Goal: Information Seeking & Learning: Learn about a topic

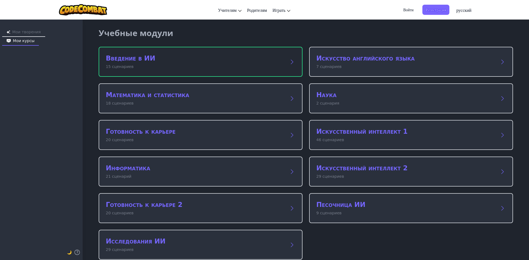
click at [118, 49] on div "Введение в ИИ 15 сценариев" at bounding box center [201, 62] width 204 height 30
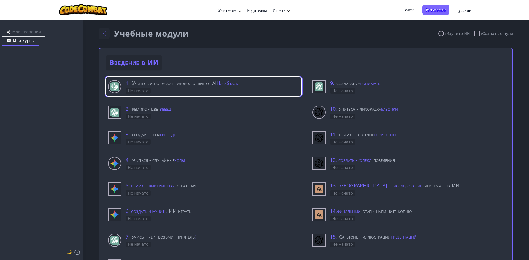
click at [106, 33] on button "Вернуться к модулям" at bounding box center [104, 33] width 11 height 11
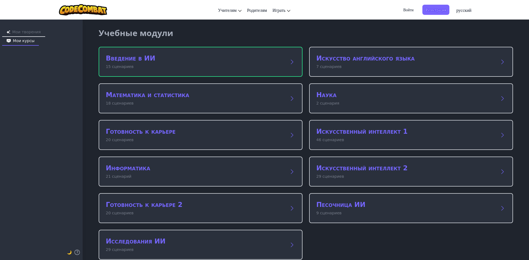
click at [32, 31] on font "Мои творения" at bounding box center [26, 32] width 28 height 4
click at [35, 39] on font "Мои курсы" at bounding box center [24, 41] width 22 height 4
click at [26, 30] on font "Мои творения" at bounding box center [26, 32] width 28 height 4
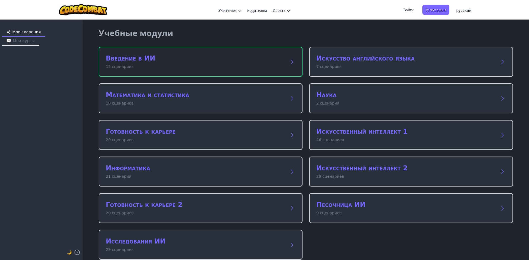
click at [166, 66] on p "15 сценариев" at bounding box center [195, 67] width 179 height 6
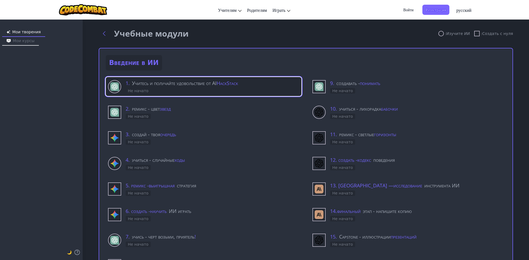
click at [168, 91] on div "1. Учитесь и получайте удовольствие от AI HackStack Не начато" at bounding box center [213, 86] width 174 height 15
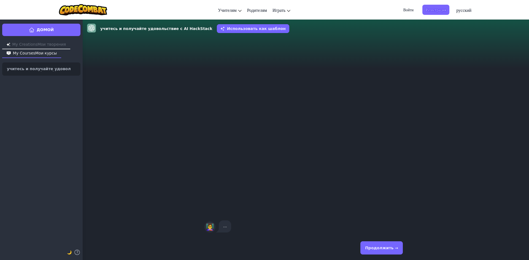
click at [389, 251] on button "Продолжить →" at bounding box center [381, 248] width 42 height 13
click at [393, 251] on button "Продолжить →" at bounding box center [381, 248] width 42 height 13
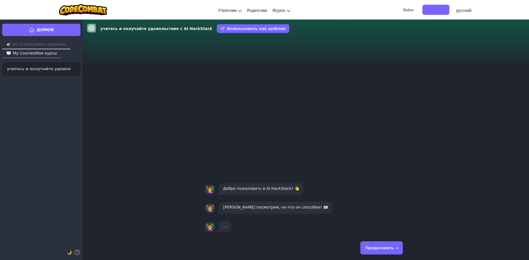
click at [379, 246] on font "Продолжить →" at bounding box center [381, 248] width 33 height 4
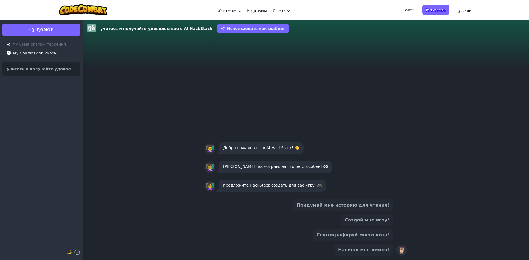
click at [373, 222] on font "Создай мне игру!" at bounding box center [367, 220] width 45 height 5
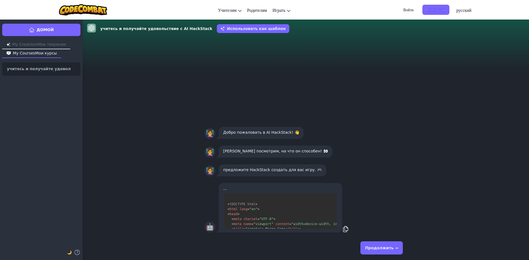
scroll to position [100, 0]
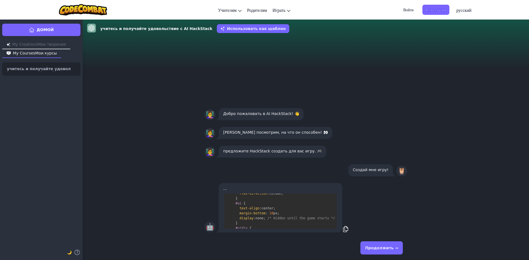
click at [378, 247] on font "Продолжить →" at bounding box center [381, 248] width 33 height 4
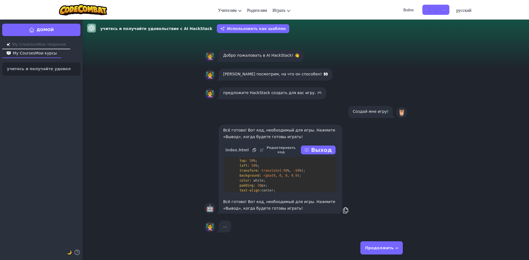
scroll to position [386, 0]
click at [374, 250] on font "Продолжить →" at bounding box center [381, 248] width 33 height 4
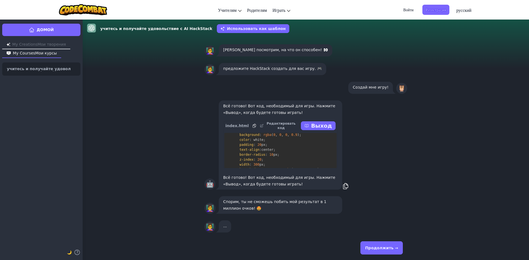
click at [377, 246] on font "Продолжить →" at bounding box center [381, 248] width 33 height 4
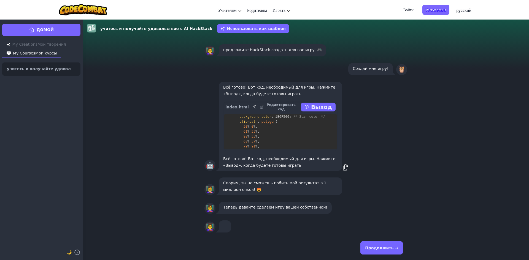
scroll to position [496, 0]
click at [372, 246] on font "Продолжить →" at bounding box center [381, 248] width 33 height 4
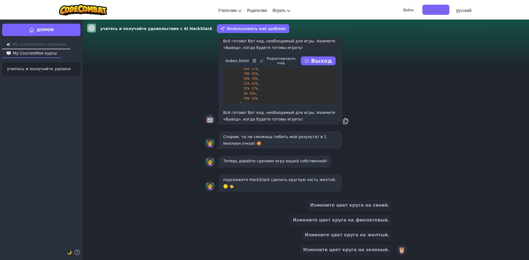
click at [351, 235] on font "Измените цвет круга на желтый." at bounding box center [347, 235] width 85 height 5
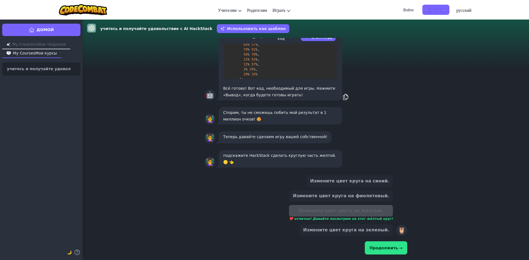
click at [382, 246] on font "Продолжить →" at bounding box center [385, 248] width 33 height 4
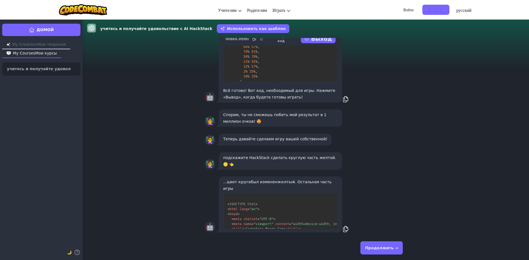
scroll to position [55, 0]
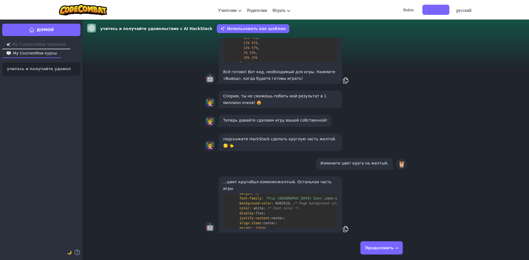
click at [376, 250] on font "Продолжить →" at bounding box center [381, 248] width 33 height 4
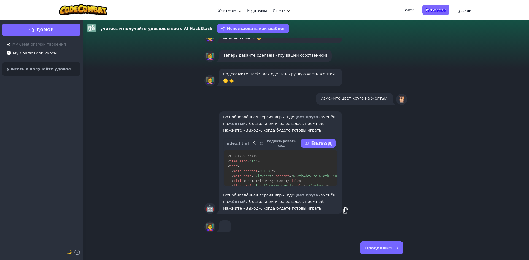
click at [376, 246] on font "Продолжить →" at bounding box center [381, 248] width 33 height 4
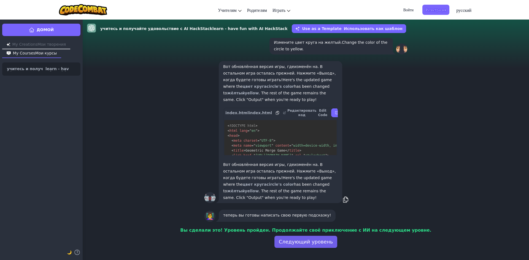
click at [297, 240] on font "Следующий уровень" at bounding box center [306, 242] width 54 height 6
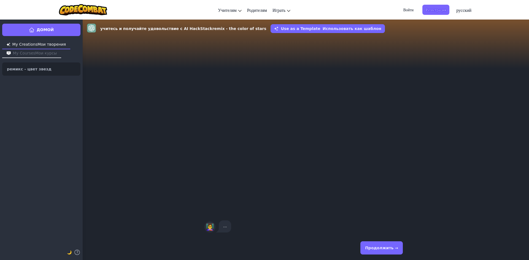
click at [367, 246] on button "Продолжить →" at bounding box center [381, 248] width 42 height 13
click at [379, 248] on font "Продолжить →" at bounding box center [381, 248] width 33 height 4
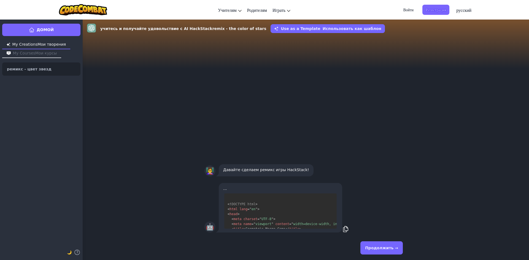
scroll to position [110, 0]
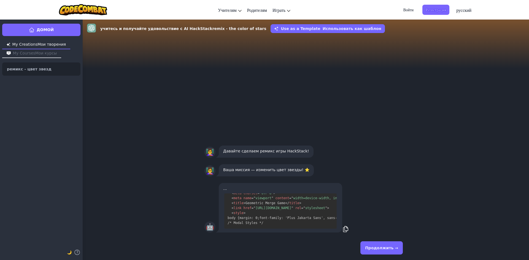
click at [376, 249] on font "Продолжить →" at bounding box center [381, 248] width 33 height 4
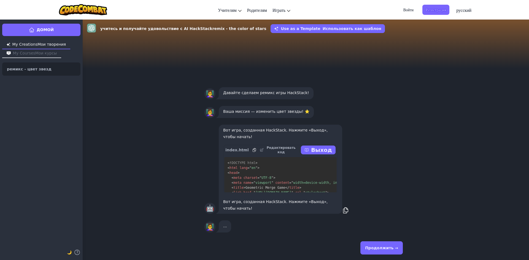
click at [376, 250] on font "Продолжить →" at bounding box center [381, 248] width 33 height 4
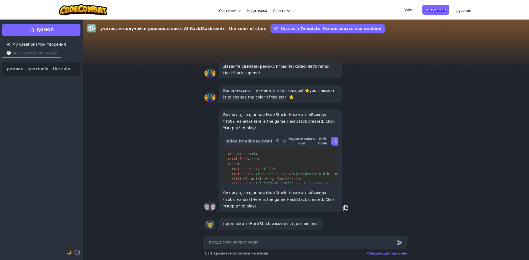
drag, startPoint x: 369, startPoint y: 199, endPoint x: 353, endPoint y: 201, distance: 16.1
click at [296, 247] on textarea at bounding box center [305, 242] width 203 height 13
type textarea "x"
type textarea "и"
type textarea "x"
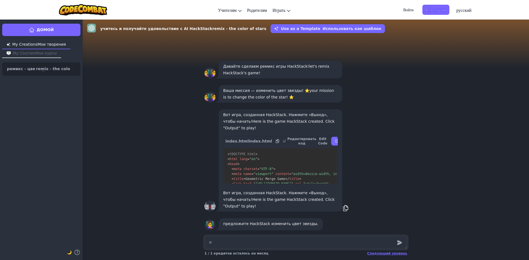
type textarea "из"
type textarea "x"
type textarea "изм"
type textarea "x"
type textarea "изме"
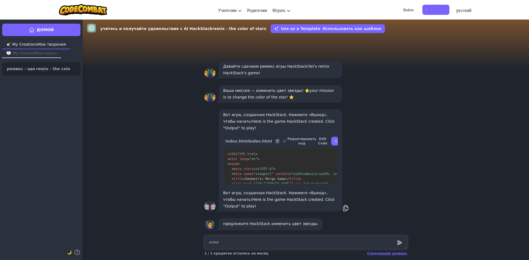
type textarea "x"
type textarea "измен"
type textarea "x"
type textarea "измени"
type textarea "x"
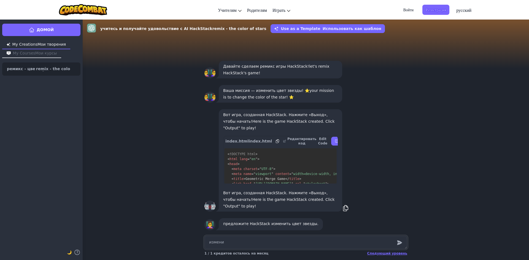
type textarea "измени"
type textarea "x"
type textarea "измени [PERSON_NAME]"
type textarea "x"
type textarea "измени цв"
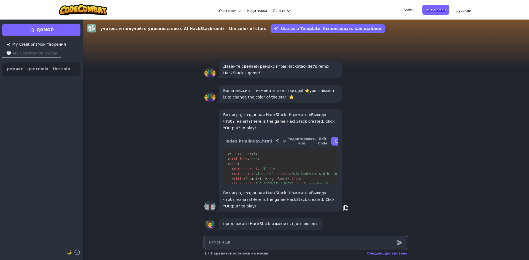
type textarea "x"
type textarea "измени цве"
type textarea "x"
type textarea "измени цвет"
type textarea "x"
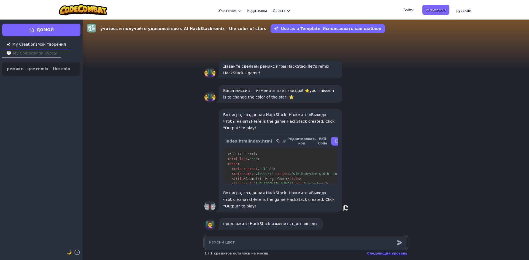
type textarea "измени цвет"
type textarea "x"
type textarea "измени цвет з"
type textarea "x"
type textarea "измени цвет зв"
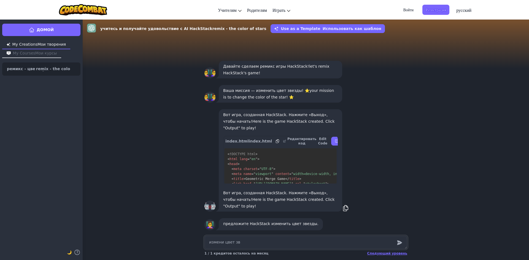
type textarea "x"
type textarea "измени цвет звё"
type textarea "x"
type textarea "измени цвет звёз"
type textarea "x"
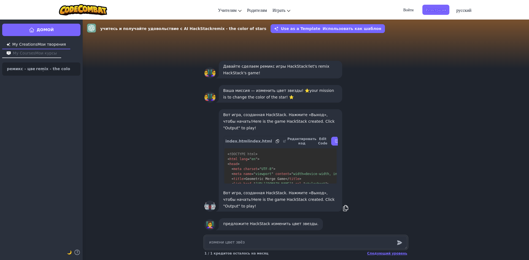
type textarea "измени цвет звёзд"
type textarea "x"
type textarea "измени цвет звёз"
type textarea "x"
type textarea "измени цвет звё"
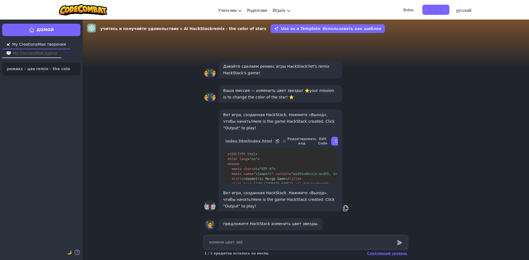
type textarea "x"
type textarea "измени цвет зв"
type textarea "x"
type textarea "измени цвет зве"
type textarea "x"
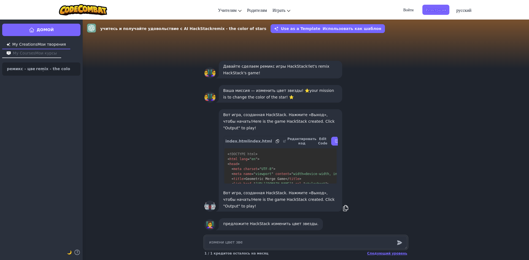
type textarea "измени цвет звез"
type textarea "x"
type textarea "измени цвет звезд"
type textarea "x"
type textarea "измени цвет звезды"
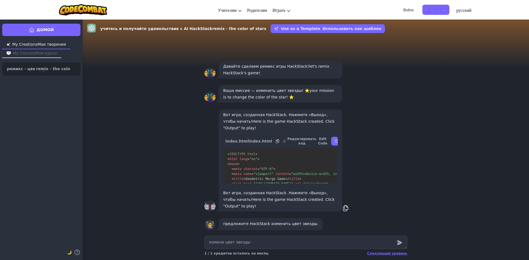
click at [398, 244] on icon "submit" at bounding box center [399, 243] width 5 height 5
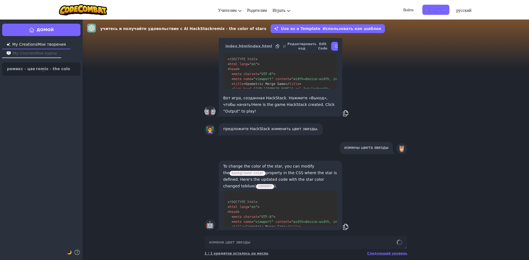
scroll to position [0, 0]
click at [353, 148] on font "измены цвета звезды" at bounding box center [366, 147] width 44 height 4
drag, startPoint x: 371, startPoint y: 149, endPoint x: 379, endPoint y: 151, distance: 8.6
click at [379, 150] on font "измены цвета звезды" at bounding box center [366, 147] width 44 height 4
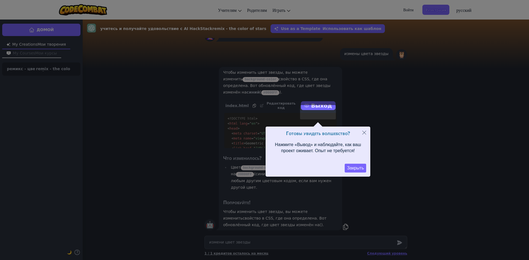
click at [357, 166] on font "Закрыть" at bounding box center [355, 168] width 17 height 5
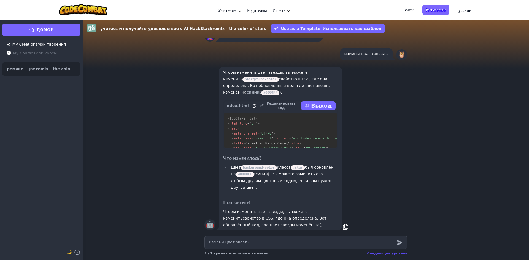
click at [385, 255] on font "Следующий уровень" at bounding box center [387, 254] width 40 height 4
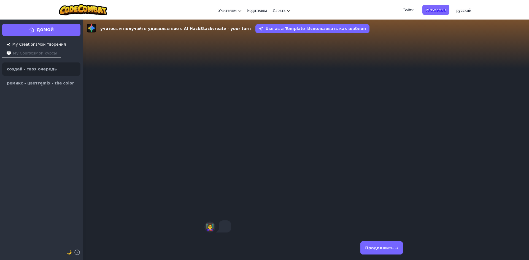
click at [377, 250] on font "Продолжить →" at bounding box center [381, 248] width 33 height 4
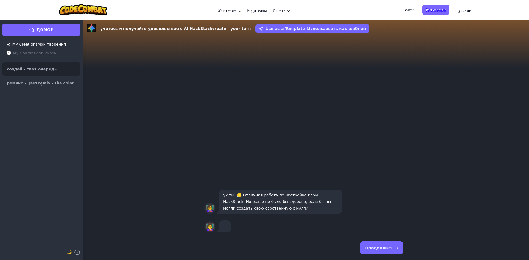
click at [377, 246] on font "Продолжить →" at bounding box center [381, 248] width 33 height 4
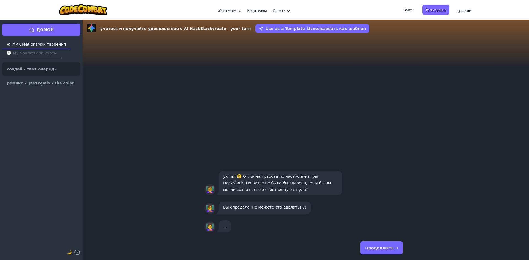
click at [378, 245] on button "Продолжить →" at bounding box center [381, 248] width 42 height 13
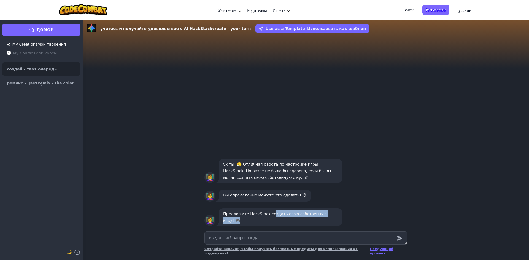
drag, startPoint x: 268, startPoint y: 224, endPoint x: 345, endPoint y: 223, distance: 76.6
click at [340, 224] on div "👩‍🏫 Предложите HackStack создать свою собственную игру! 🎮" at bounding box center [305, 217] width 203 height 20
click at [348, 221] on div "👩‍🏫 Предложите HackStack создать свою собственную игру! 🎮" at bounding box center [305, 217] width 203 height 20
drag, startPoint x: 299, startPoint y: 240, endPoint x: 291, endPoint y: 240, distance: 8.3
click at [298, 240] on textarea at bounding box center [305, 238] width 203 height 13
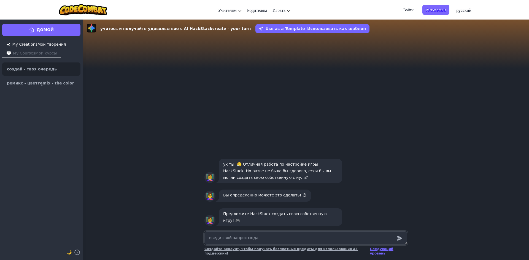
type textarea "x"
type textarea "с"
type textarea "x"
type textarea "со"
type textarea "x"
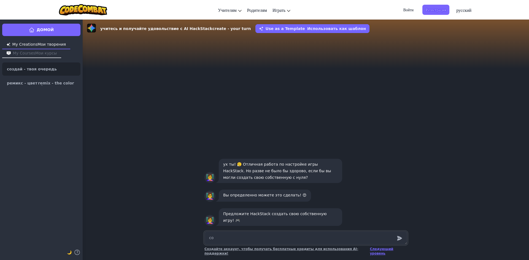
type textarea "соз"
type textarea "x"
type textarea "созз"
type textarea "x"
type textarea "соззд"
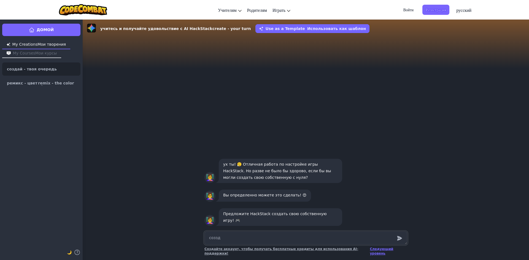
type textarea "x"
type textarea "соззда"
type textarea "x"
type textarea "созздац"
type textarea "x"
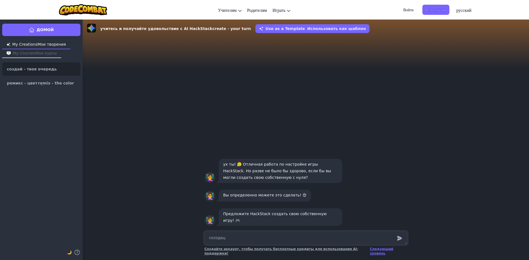
type textarea "созздац"
type textarea "x"
type textarea "созздац [PERSON_NAME]"
type textarea "x"
type textarea "созздац со"
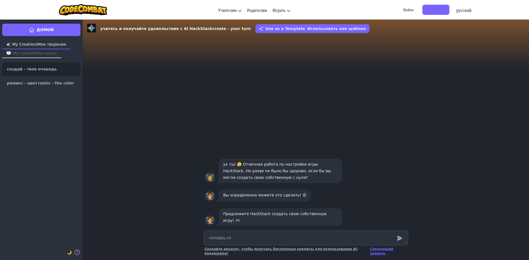
type textarea "x"
type textarea "созздац соо"
type textarea "x"
type textarea "созздац сооб"
type textarea "x"
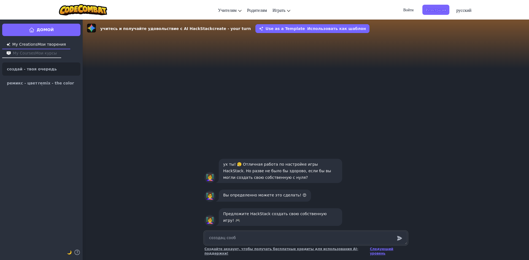
type textarea "созздац сообс"
type textarea "x"
type textarea "созздац сообст"
type textarea "x"
type textarea "созздац сообств"
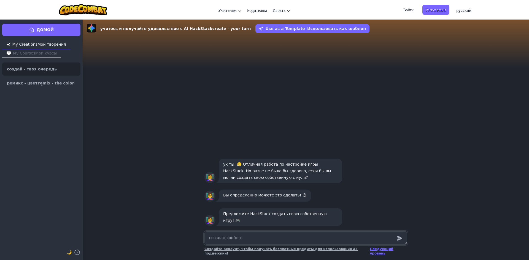
type textarea "x"
type textarea "созздац сообстве"
type textarea "x"
type textarea "созздац сообствен"
type textarea "x"
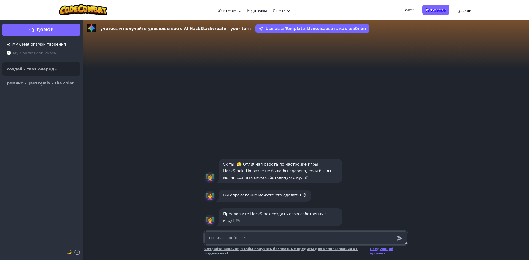
type textarea "созздац сообственн"
type textarea "x"
type textarea "созздац сообственну"
type textarea "x"
type textarea "созздац сообственную"
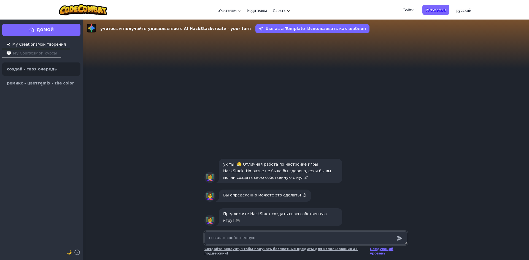
type textarea "x"
type textarea "созздац сообственную"
type textarea "x"
type textarea "созздац сообственную и"
type textarea "x"
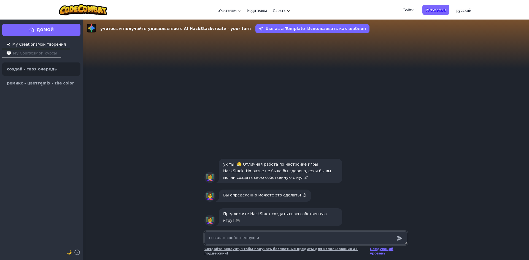
type textarea "созздац сообственную иг"
type textarea "x"
type textarea "созздац сообственную игш"
type textarea "x"
type textarea "созздац сообственную игшру"
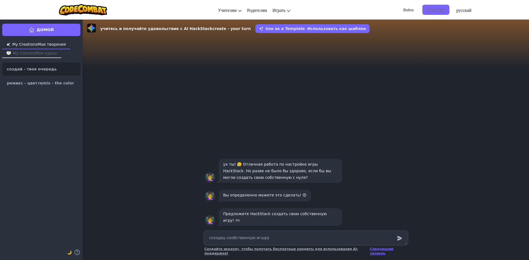
type textarea "x"
type textarea "созздац сообственную игшр"
type textarea "x"
type textarea "созздац сообственную игш"
type textarea "x"
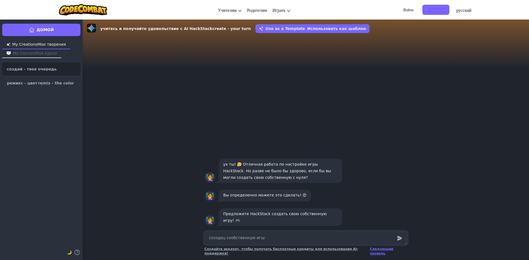
type textarea "созздац сообственную иг"
type textarea "x"
type textarea "созздац сообственную игр"
type textarea "x"
type textarea "созздац сообственную игру"
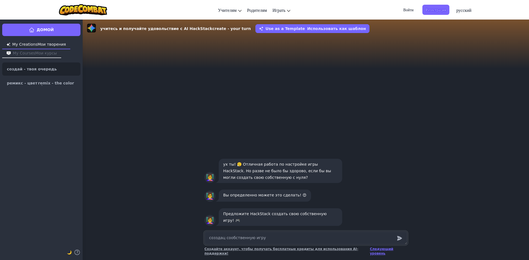
click at [227, 241] on textarea "созздац сообственную игру" at bounding box center [305, 238] width 203 height 13
click at [228, 241] on textarea "созздац сообственную игру" at bounding box center [305, 238] width 203 height 13
type textarea "x"
type textarea "созздац собственную игру"
click at [265, 240] on textarea "созздац собственную игру" at bounding box center [305, 238] width 203 height 13
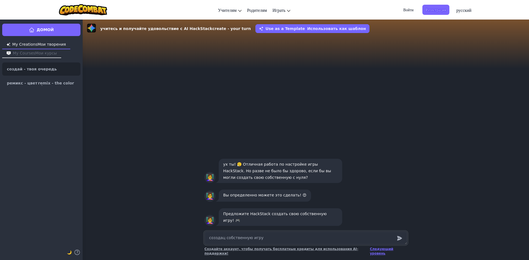
click at [221, 242] on textarea "созздац собственную игру" at bounding box center [305, 238] width 203 height 13
type textarea "x"
type textarea "созздц собственную игру"
type textarea "x"
type textarea "соззц собственную игру"
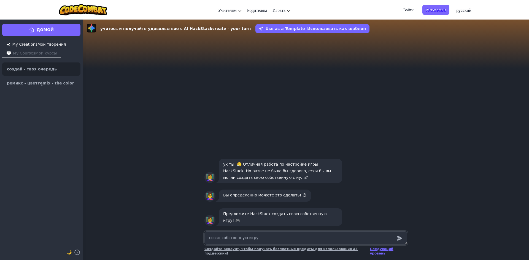
type textarea "x"
type textarea "созц собственную игру"
type textarea "x"
type textarea "создц собственную игру"
type textarea "x"
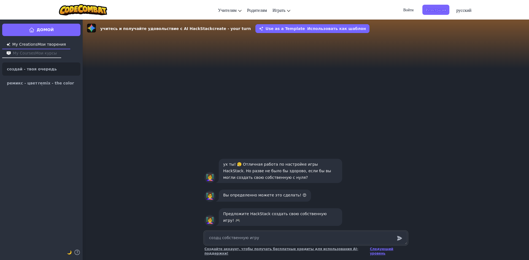
type textarea "создац собственную игру"
click at [217, 243] on textarea "создац собственную игру" at bounding box center [305, 238] width 203 height 13
click at [220, 242] on textarea "создац собственную игру" at bounding box center [305, 238] width 203 height 13
type textarea "x"
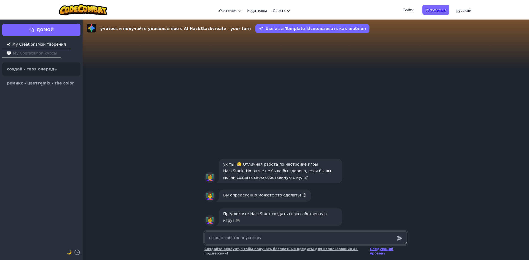
type textarea "ссобственную игру"
type textarea "x"
type textarea "сособственную игру"
type textarea "x"
type textarea "созсобственную игру"
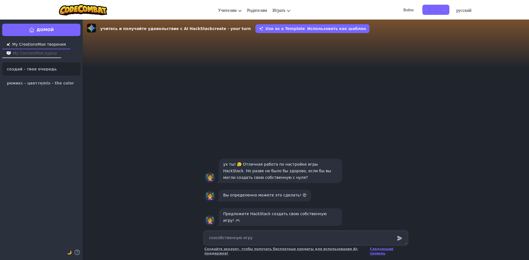
type textarea "x"
type textarea "создсобственную игру"
type textarea "x"
type textarea "создасобственную игру"
type textarea "x"
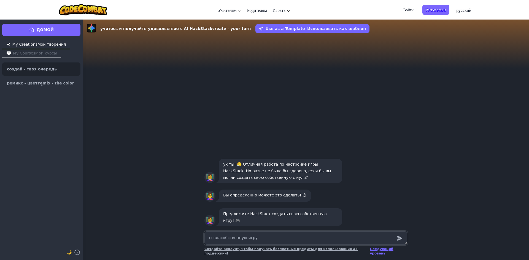
type textarea "создайсобственную игру"
type textarea "x"
type textarea "создай собственную игру"
click at [239, 241] on textarea "создай собственную игру" at bounding box center [305, 238] width 203 height 13
click at [264, 242] on textarea "создай собственную игру" at bounding box center [305, 238] width 203 height 13
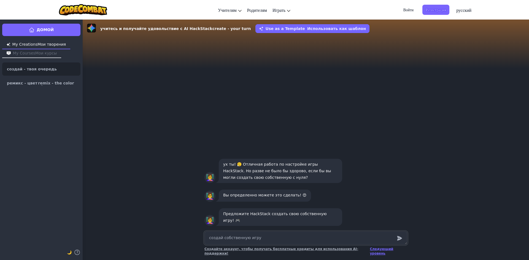
type textarea "x"
type textarea "создай собственную игру"
type textarea "x"
type textarea "создай собственную игру с"
type textarea "x"
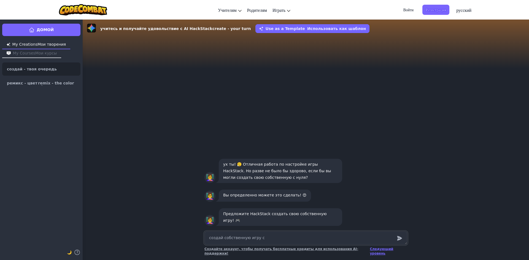
type textarea "создай собственную игру со"
type textarea "x"
type textarea "создай собственную игру соб"
type textarea "x"
type textarea "создай собственную игру собс"
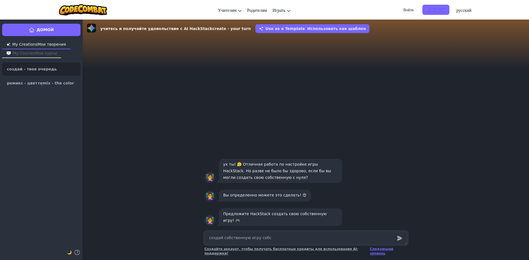
type textarea "x"
type textarea "создай собственную игру собст"
type textarea "x"
type textarea "создай собственную игру собс"
type textarea "x"
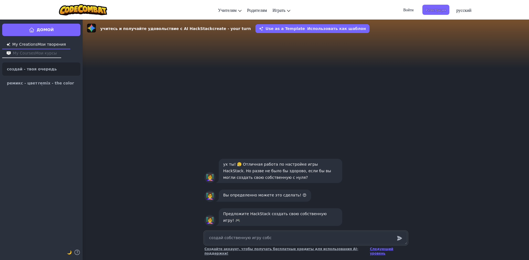
type textarea "создай собственную игру собст"
type textarea "x"
type textarea "создай собственную игру собств"
type textarea "x"
type textarea "создай собственную игру собстве"
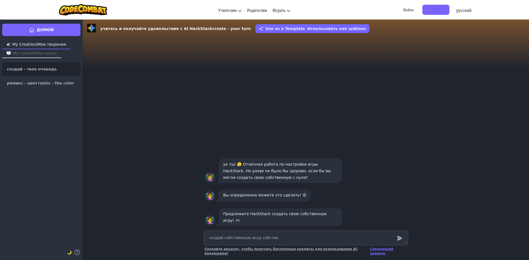
type textarea "x"
type textarea "создай собственную игру собствен"
type textarea "x"
type textarea "создай собственную игру собственн"
type textarea "x"
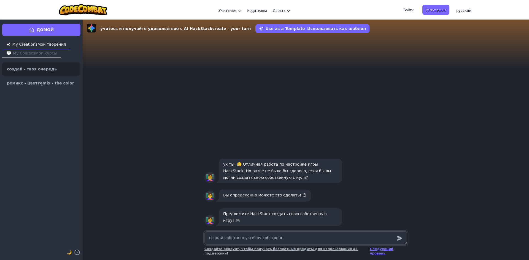
type textarea "создай собственную игру собственну"
type textarea "x"
type textarea "создай собственную игру собственную"
type textarea "x"
type textarea "создай собственную игру собственную"
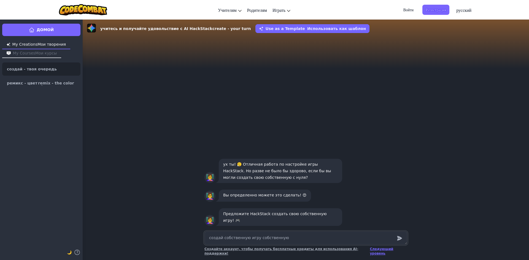
type textarea "x"
type textarea "создай собственную игру собственную"
type textarea "x"
type textarea "создай собственную игру собственну"
type textarea "x"
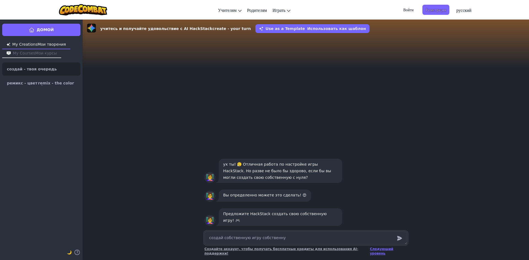
type textarea "создай собственную игру собственн"
type textarea "x"
type textarea "создай собственную игру собствен"
type textarea "x"
type textarea "создай собственную игру собстве"
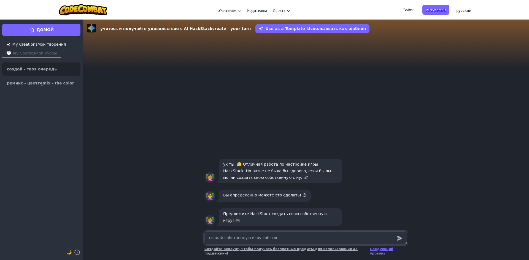
type textarea "x"
type textarea "создай собственную игру собств"
type textarea "x"
type textarea "создай собственную игру собст"
type textarea "x"
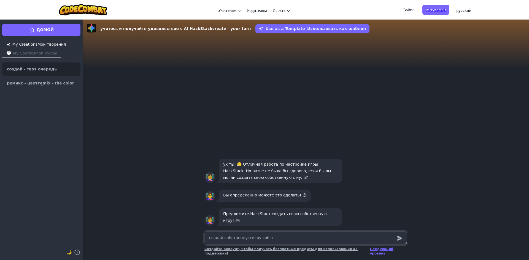
type textarea "создай собственную игру собс"
type textarea "x"
type textarea "создай собственную игру соб"
type textarea "x"
type textarea "создай собственную игру со"
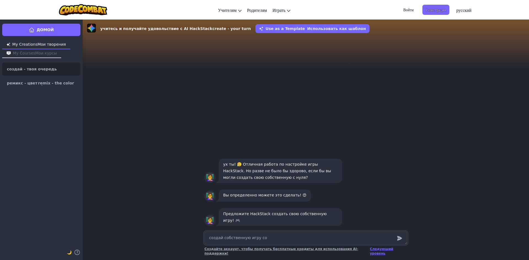
type textarea "x"
type textarea "создай собственную игру с"
type textarea "x"
type textarea "создай собственную игру"
type textarea "x"
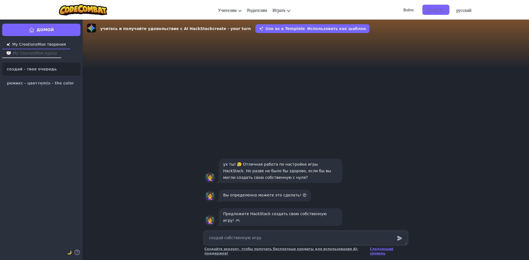
type textarea "создай собственную игру"
type textarea "x"
type textarea "создай собственную игр"
type textarea "x"
type textarea "создай собственную игру"
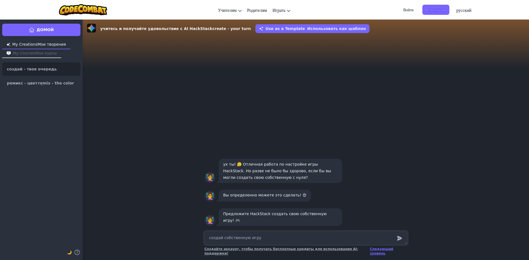
click at [222, 244] on textarea "создай собственную игру" at bounding box center [305, 238] width 203 height 13
type textarea "x"
type textarea "создай собственную игру"
type textarea "x"
type textarea "создай ссобственную игру"
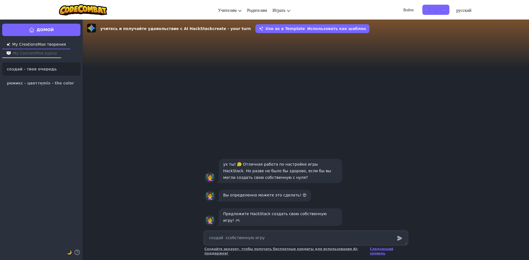
type textarea "x"
type textarea "создай собственную игру"
click at [399, 241] on icon "submit" at bounding box center [399, 238] width 5 height 5
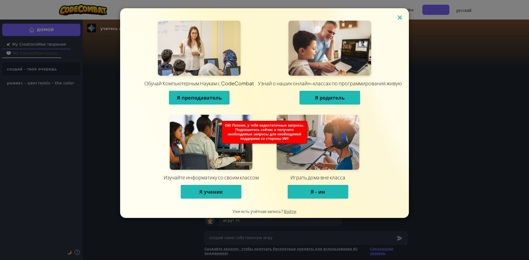
click at [401, 17] on img at bounding box center [399, 18] width 7 height 8
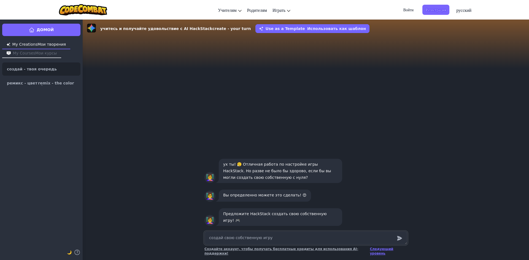
click at [231, 241] on textarea "создай свою собственную игру" at bounding box center [305, 238] width 203 height 13
click at [227, 243] on textarea "создай свою собственную игру" at bounding box center [305, 238] width 203 height 13
click at [401, 241] on icon "submit" at bounding box center [399, 238] width 5 height 5
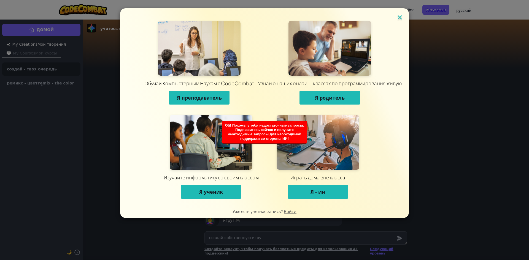
click at [400, 20] on img at bounding box center [399, 18] width 7 height 8
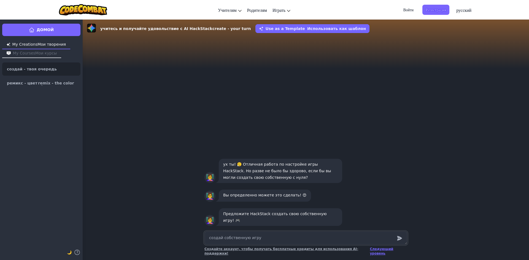
click at [223, 243] on textarea "создай собственную игру" at bounding box center [305, 238] width 203 height 13
click at [401, 242] on icon "submit" at bounding box center [399, 238] width 6 height 7
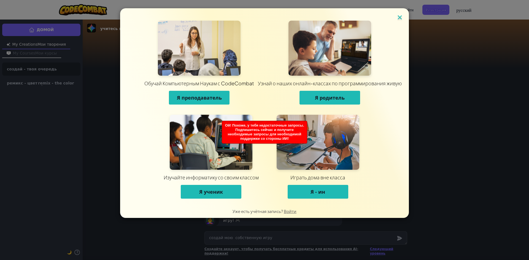
click at [400, 17] on img at bounding box center [399, 18] width 7 height 8
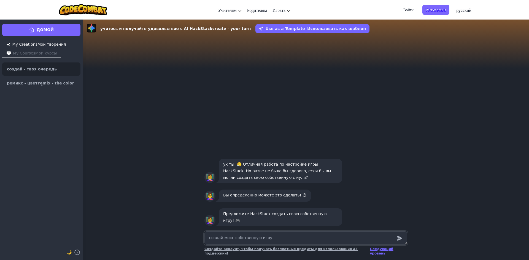
drag, startPoint x: 210, startPoint y: 241, endPoint x: 333, endPoint y: 227, distance: 124.2
click at [333, 228] on div "учитесь и получайте удовольствие с AI HackStack create - your turn Use as a Tem…" at bounding box center [306, 139] width 446 height 241
click at [385, 255] on font "Следующий уровень" at bounding box center [381, 251] width 23 height 8
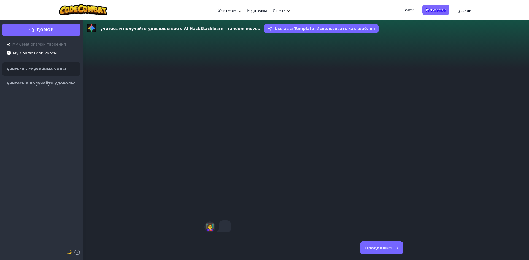
click at [386, 247] on font "Продолжить →" at bounding box center [381, 248] width 33 height 4
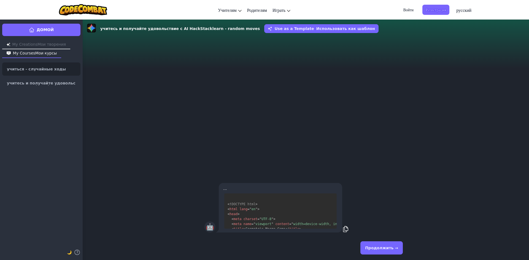
scroll to position [169, 0]
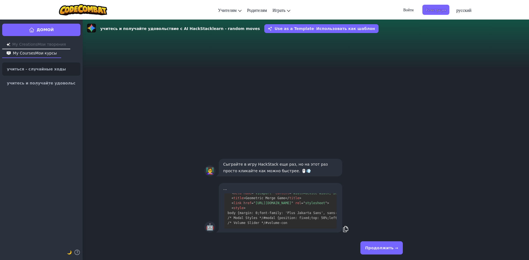
click at [381, 246] on font "Продолжить →" at bounding box center [381, 248] width 33 height 4
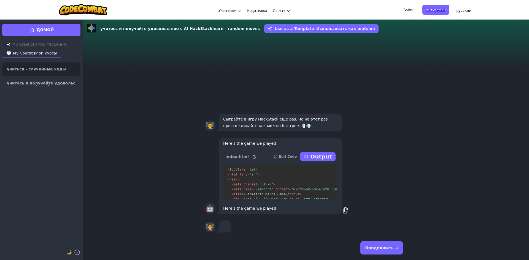
click at [381, 246] on font "Продолжить →" at bounding box center [381, 248] width 33 height 4
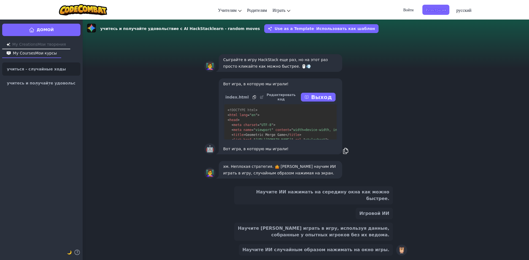
click at [312, 251] on font "Научите ИИ случайным образом нажимать на окно игры." at bounding box center [315, 249] width 147 height 5
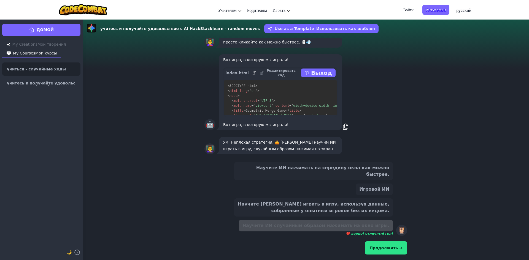
click at [399, 247] on font "Продолжить →" at bounding box center [385, 248] width 33 height 4
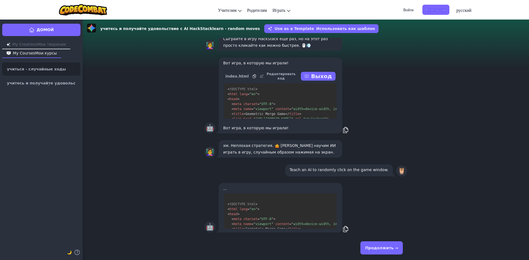
scroll to position [100, 0]
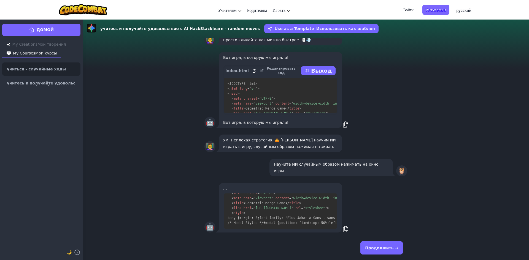
drag, startPoint x: 388, startPoint y: 249, endPoint x: 380, endPoint y: 251, distance: 7.7
click at [388, 249] on font "Продолжить →" at bounding box center [381, 248] width 33 height 4
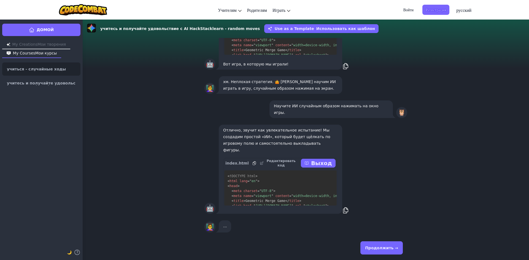
click at [372, 247] on font "Продолжить →" at bounding box center [381, 248] width 33 height 4
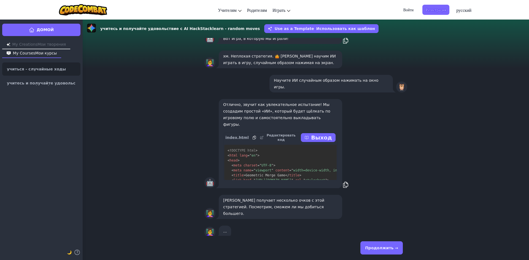
scroll to position [0, 0]
drag, startPoint x: 177, startPoint y: 110, endPoint x: 180, endPoint y: 105, distance: 6.4
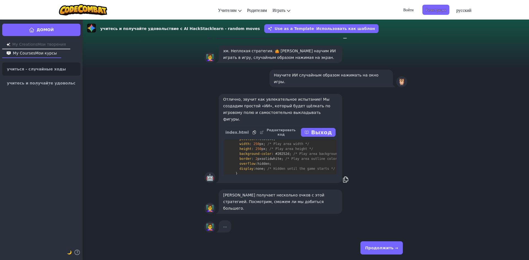
scroll to position [165, 0]
click at [374, 248] on font "Продолжить →" at bounding box center [381, 248] width 33 height 4
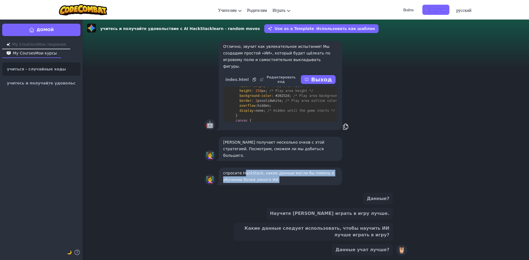
drag, startPoint x: 239, startPoint y: 175, endPoint x: 320, endPoint y: 177, distance: 81.0
click at [320, 177] on p "спросите HackStack, какие данные могли бы помочь в обучении более умного ИИ." at bounding box center [280, 176] width 115 height 13
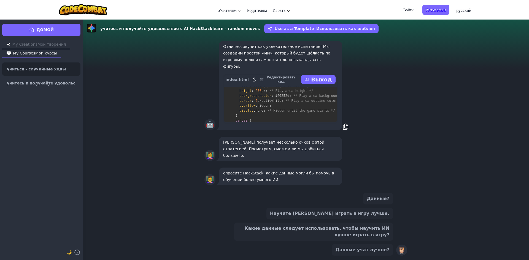
click at [341, 233] on font "Какие данные следует использовать, чтобы научить ИИ лучше играть в игру?" at bounding box center [314, 231] width 152 height 13
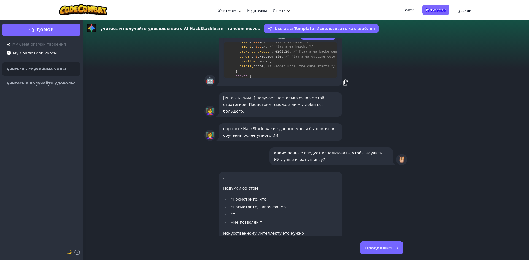
click at [380, 245] on button "Продолжить →" at bounding box center [381, 248] width 42 height 13
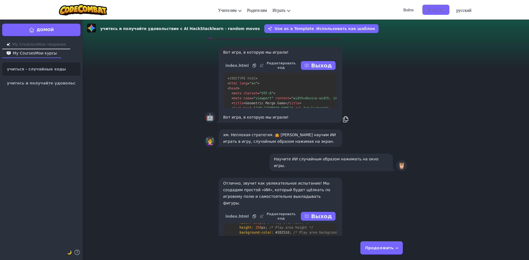
scroll to position [0, 0]
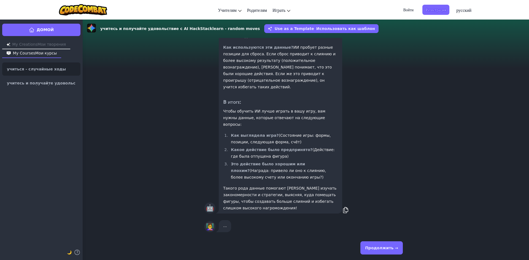
click at [377, 245] on button "Продолжить →" at bounding box center [381, 248] width 42 height 13
